Goal: Information Seeking & Learning: Learn about a topic

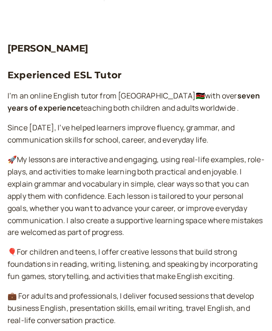
scroll to position [157, 0]
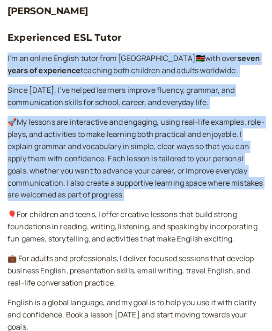
drag, startPoint x: 7, startPoint y: 57, endPoint x: 197, endPoint y: 204, distance: 239.9
copy div "I’m an online English tutor from [GEOGRAPHIC_DATA]🇰🇪with over seven years of ex…"
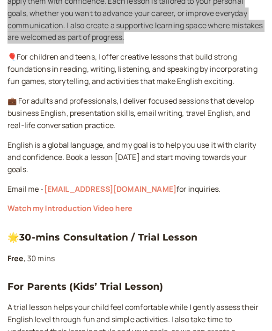
scroll to position [322, 0]
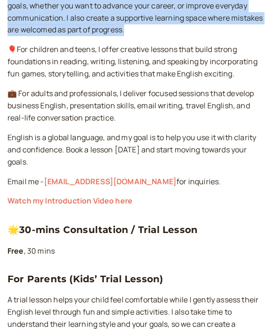
click at [113, 205] on link "Watch my Introduction Video here" at bounding box center [69, 200] width 125 height 10
click at [115, 203] on link "Watch my Introduction Video here" at bounding box center [69, 200] width 125 height 10
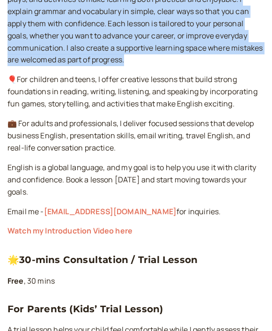
scroll to position [195, 0]
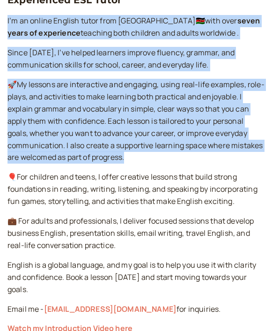
click at [166, 152] on p "🚀My lessons are interactive and engaging, using real-life examples, role-plays,…" at bounding box center [135, 121] width 257 height 85
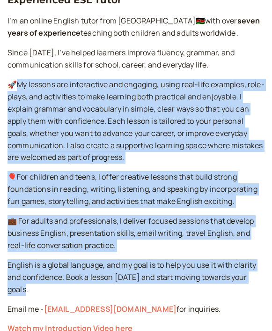
drag, startPoint x: 16, startPoint y: 85, endPoint x: 233, endPoint y: 286, distance: 295.6
copy div "y lessons are interactive and engaging, using real-life examples, role-plays, a…"
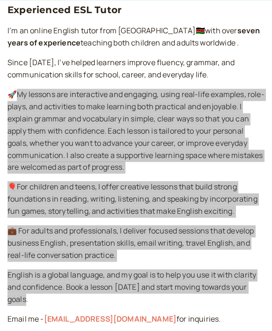
scroll to position [180, 0]
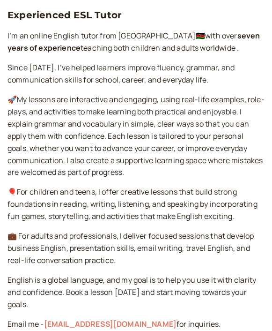
click at [20, 98] on p "🚀My lessons are interactive and engaging, using real-life examples, role-plays,…" at bounding box center [135, 136] width 257 height 85
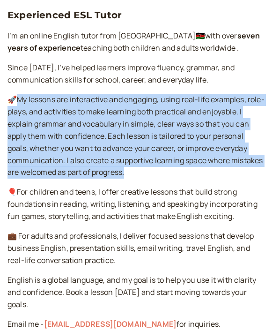
drag, startPoint x: 18, startPoint y: 99, endPoint x: 155, endPoint y: 170, distance: 155.2
click at [155, 170] on p "🚀My lessons are interactive and engaging, using real-life examples, role-plays,…" at bounding box center [135, 136] width 257 height 85
copy p "y lessons are interactive and engaging, using real-life examples, role-plays, a…"
